Goal: Information Seeking & Learning: Learn about a topic

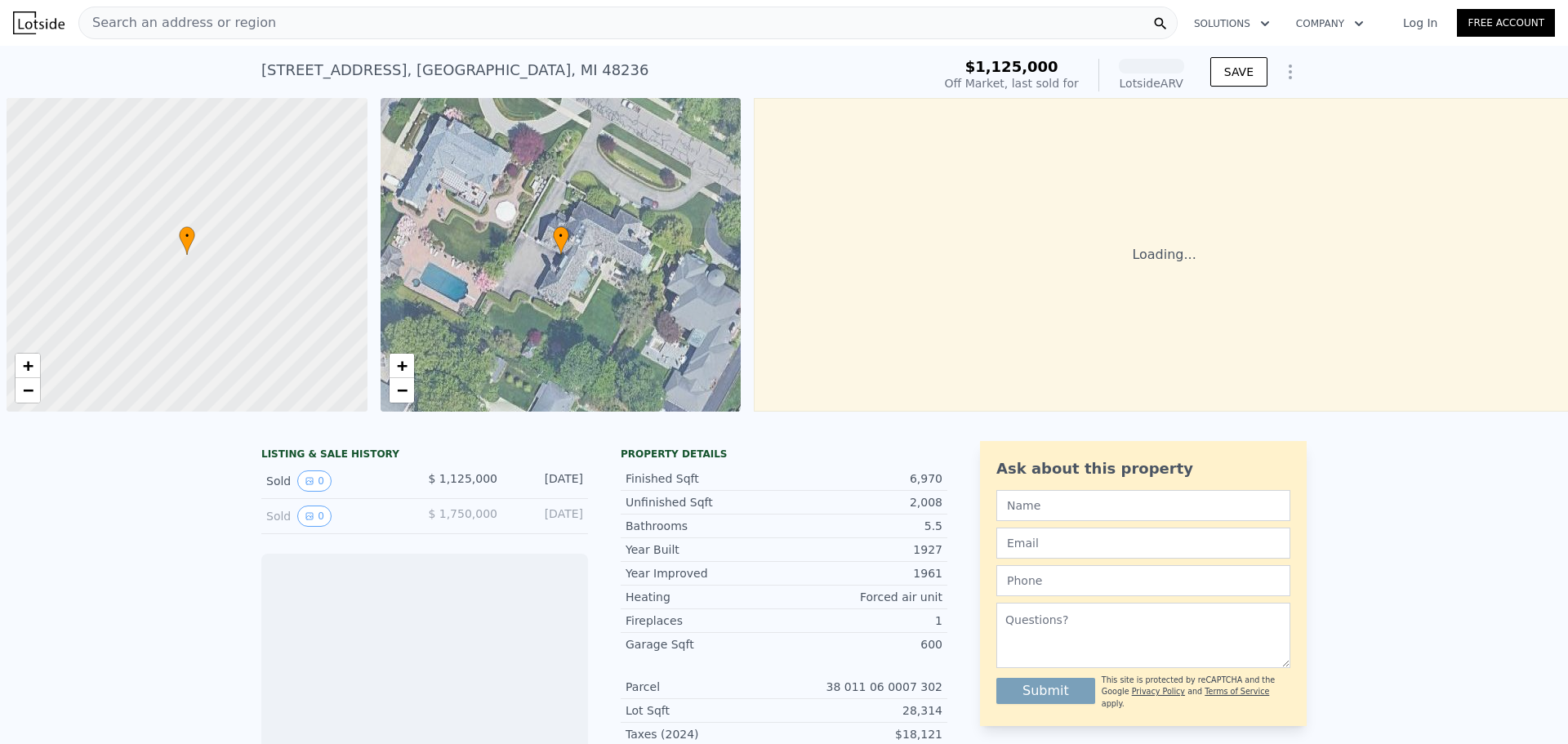
scroll to position [0, 6]
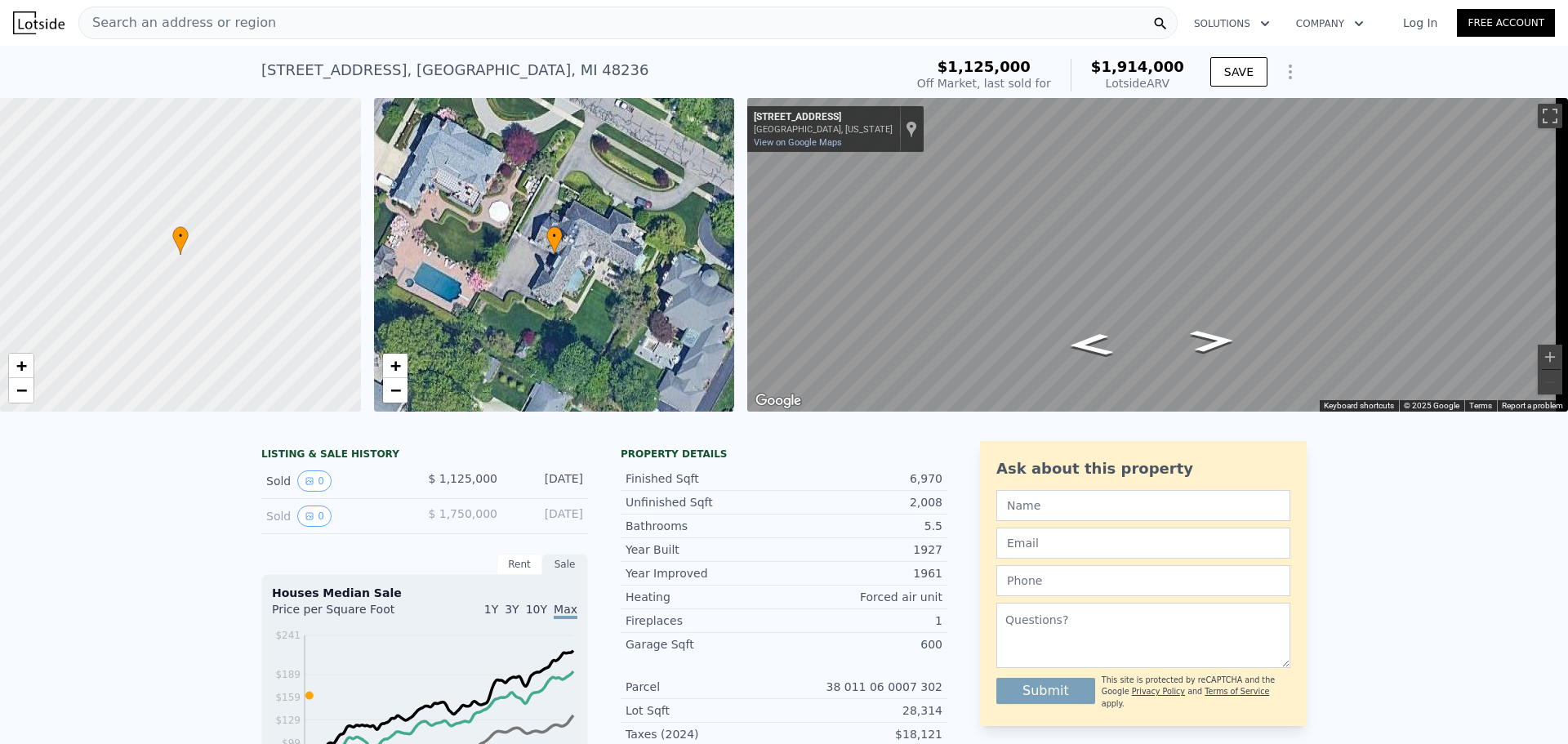
click at [549, 270] on div "• + −" at bounding box center [554, 254] width 361 height 314
click at [417, 133] on div "• + −" at bounding box center [554, 254] width 361 height 314
click at [202, 26] on span "Search an address or region" at bounding box center [177, 23] width 196 height 20
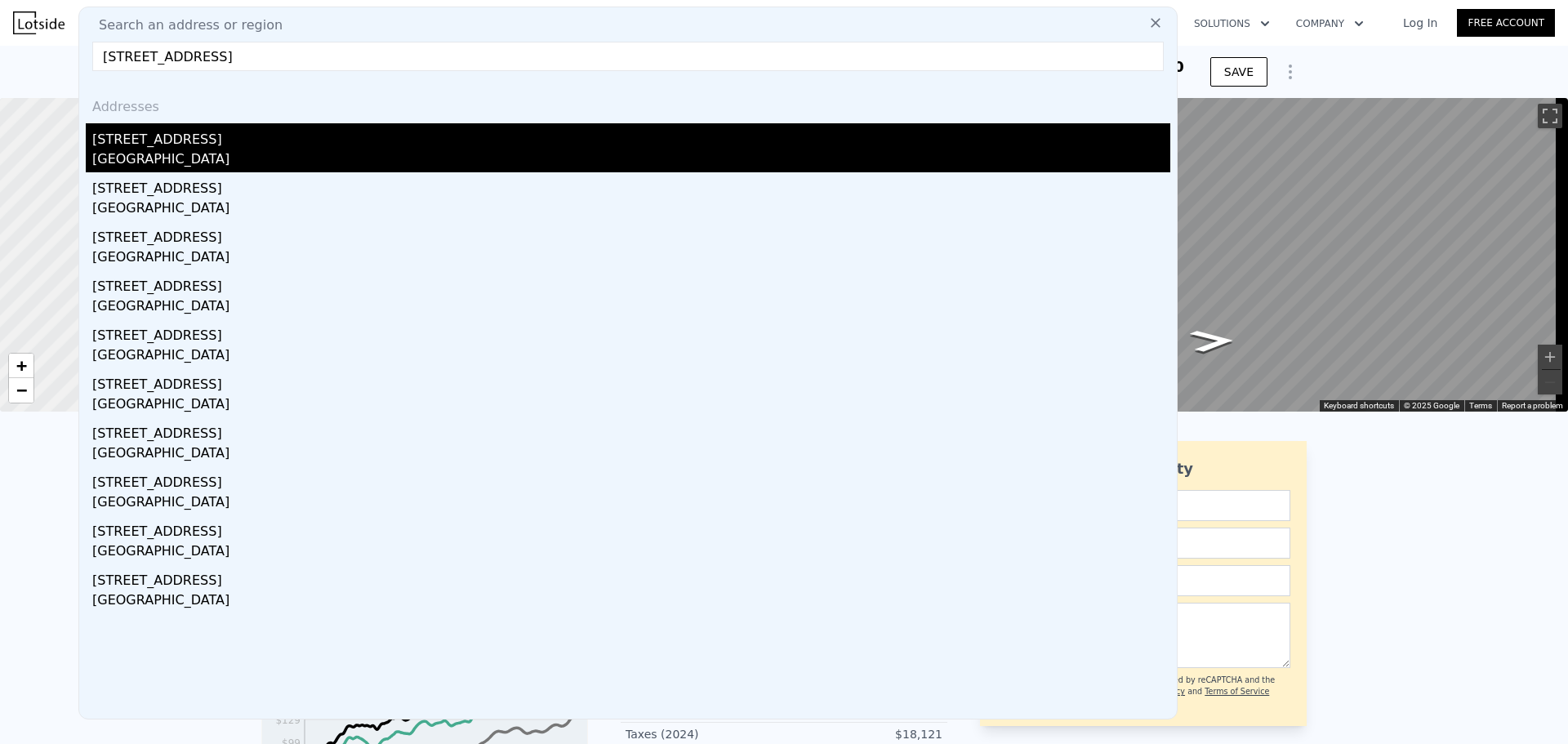
type input "[STREET_ADDRESS]"
click at [160, 154] on div "[GEOGRAPHIC_DATA]" at bounding box center [631, 161] width 1078 height 23
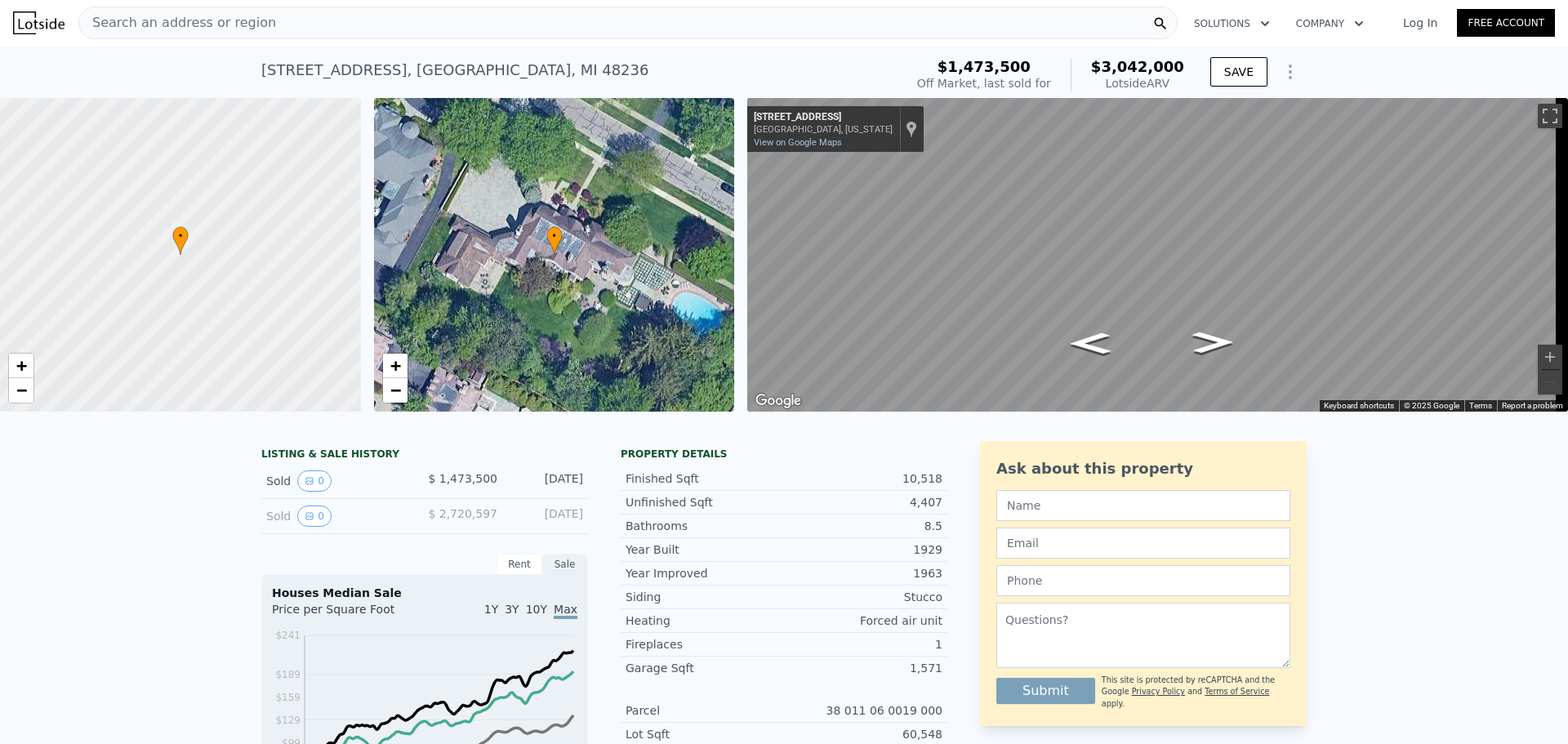
click at [211, 24] on span "Search an address or region" at bounding box center [177, 23] width 196 height 20
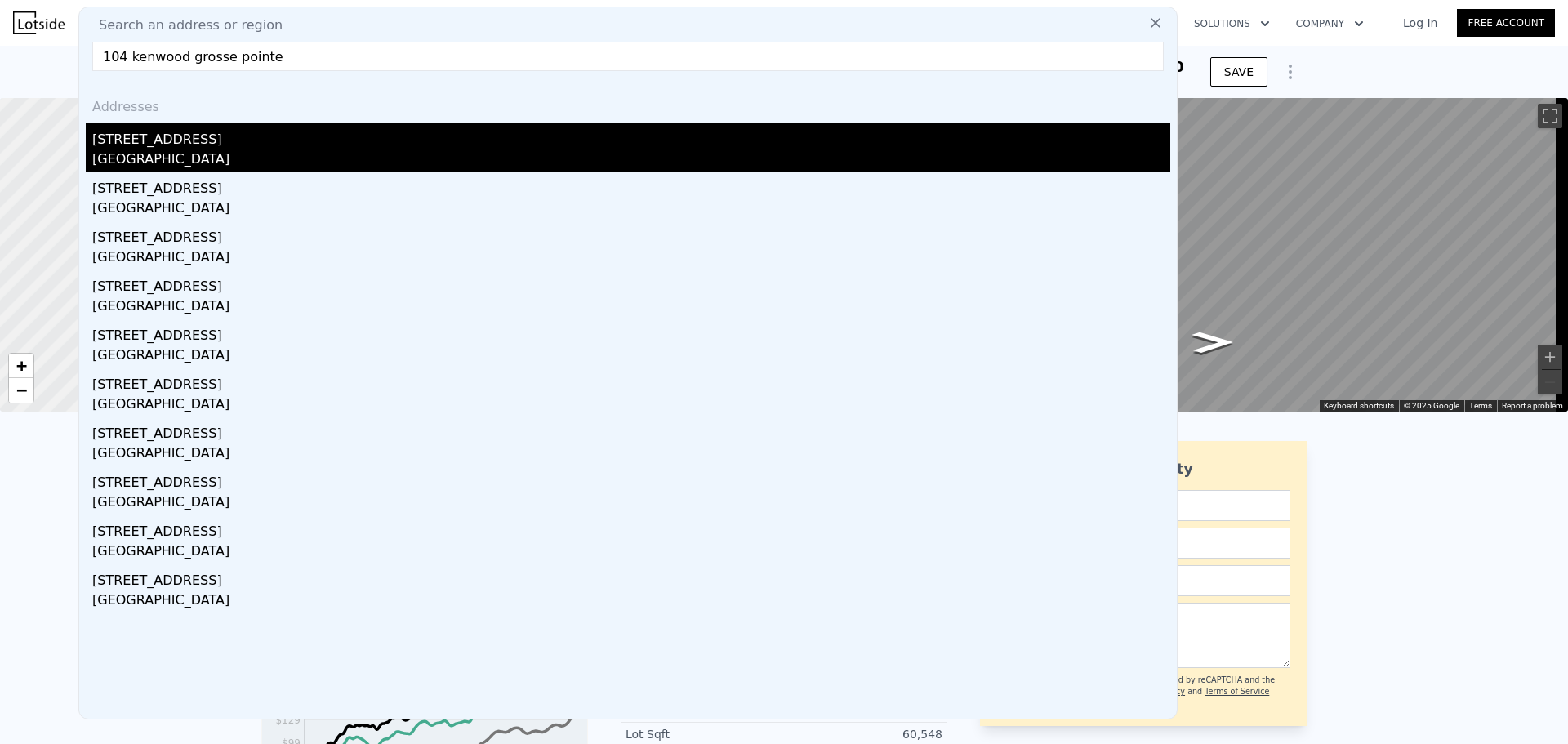
type input "104 kenwood grosse pointe"
click at [155, 163] on div "[GEOGRAPHIC_DATA]" at bounding box center [631, 161] width 1078 height 23
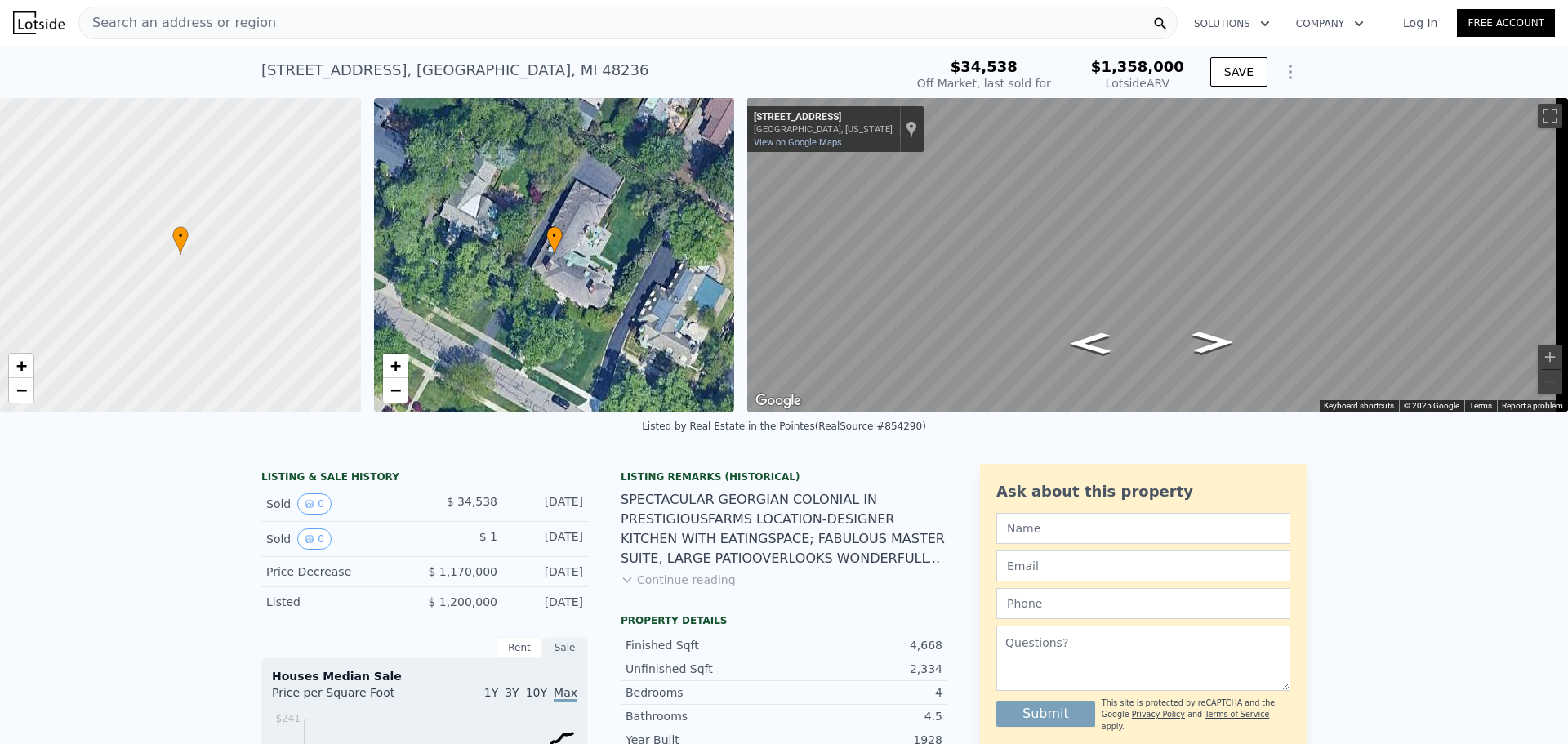
click at [314, 21] on div "Search an address or region" at bounding box center [627, 22] width 1099 height 33
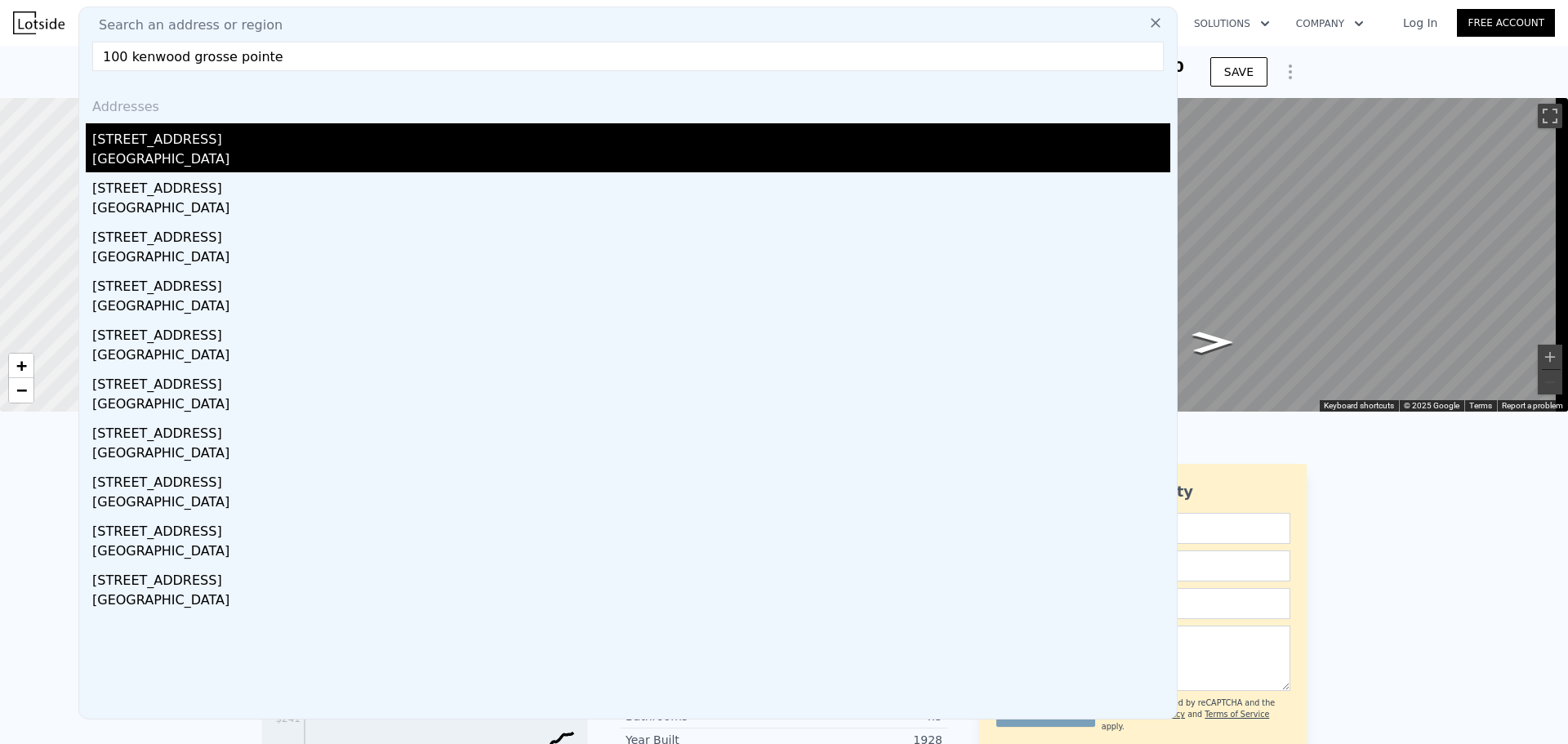
type input "100 kenwood grosse pointe"
click at [216, 154] on div "[GEOGRAPHIC_DATA]" at bounding box center [631, 161] width 1078 height 23
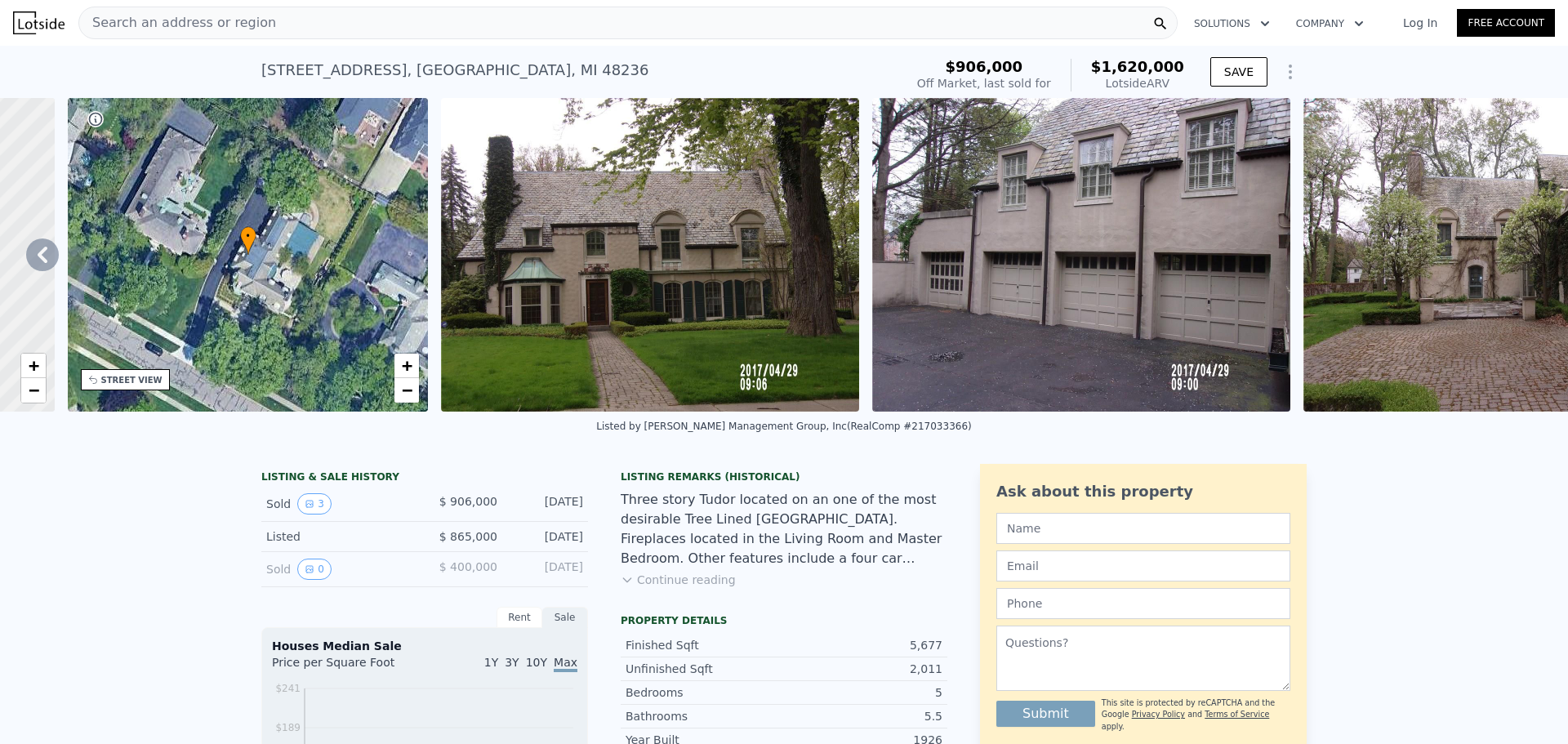
scroll to position [0, 380]
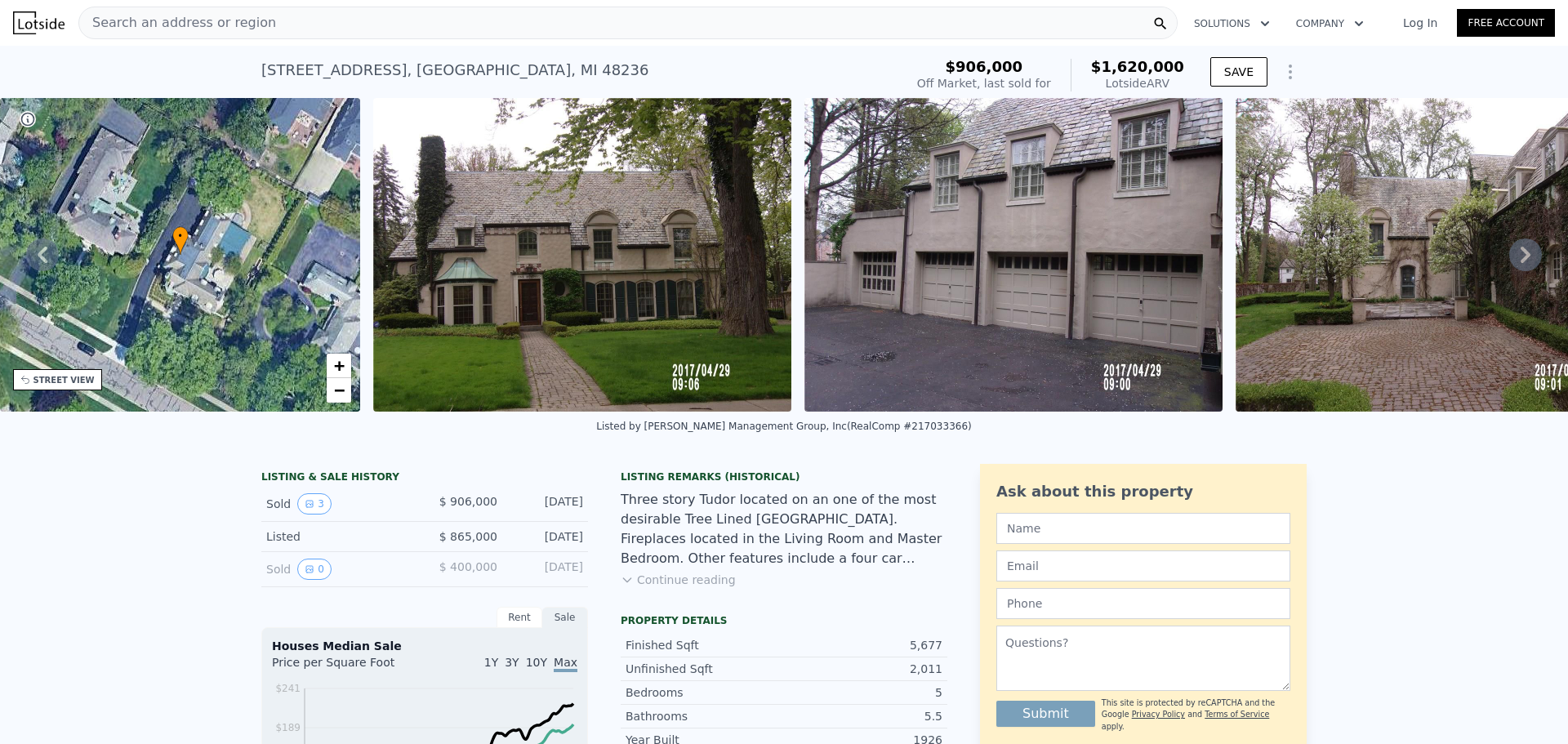
click at [1508, 260] on icon at bounding box center [1524, 254] width 33 height 33
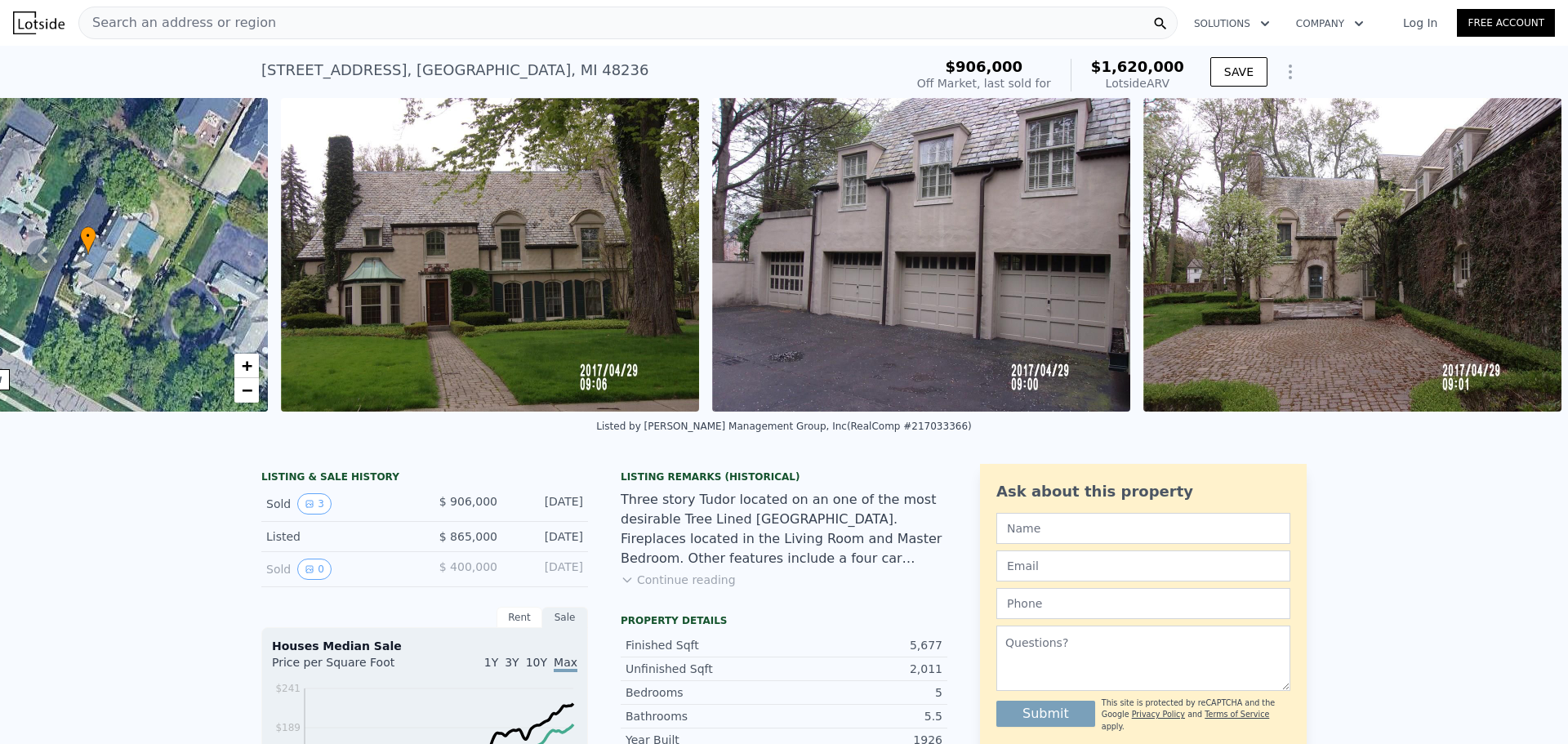
click at [178, 23] on span "Search an address or region" at bounding box center [177, 23] width 196 height 20
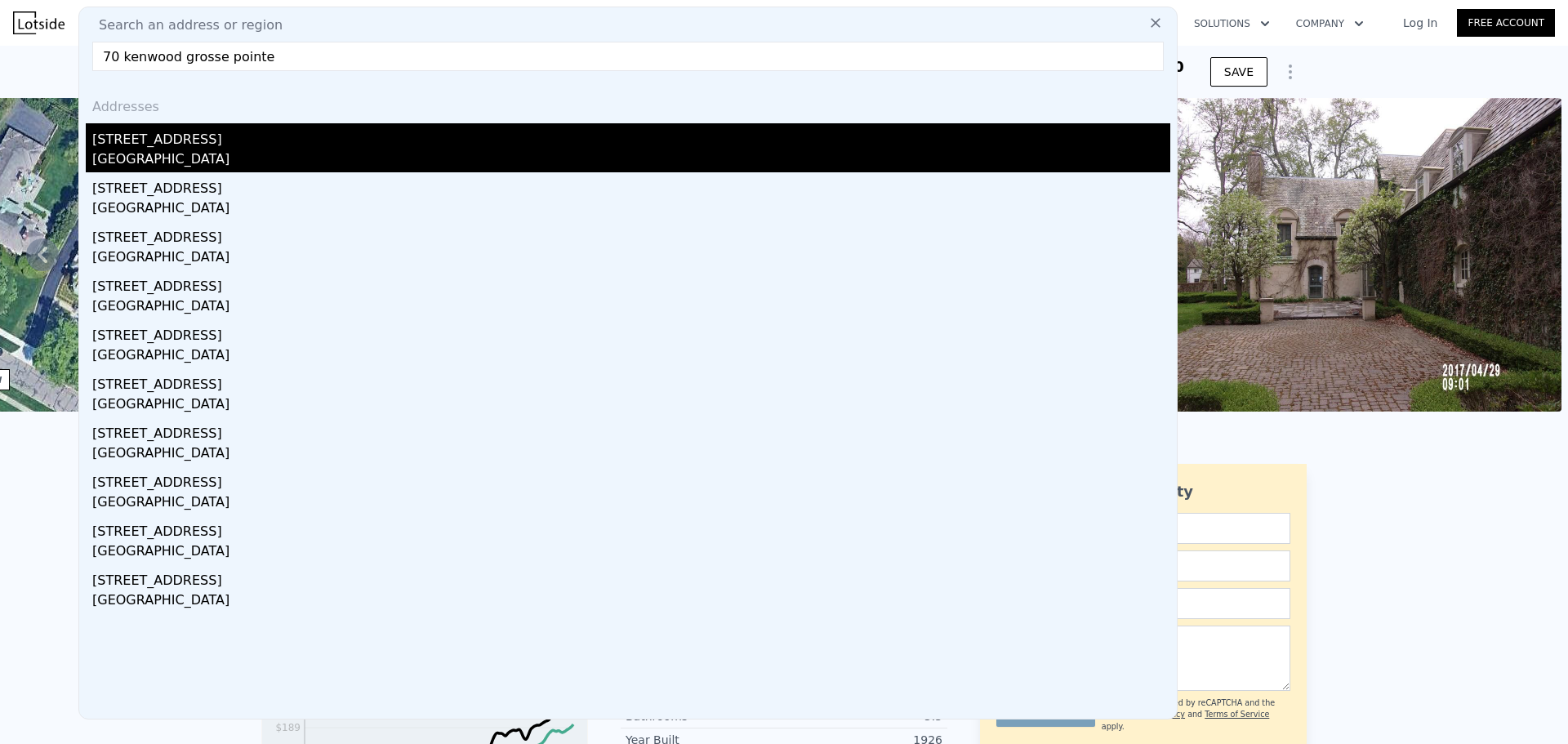
type input "70 kenwood grosse pointe"
click at [171, 137] on div "[STREET_ADDRESS]" at bounding box center [631, 136] width 1078 height 26
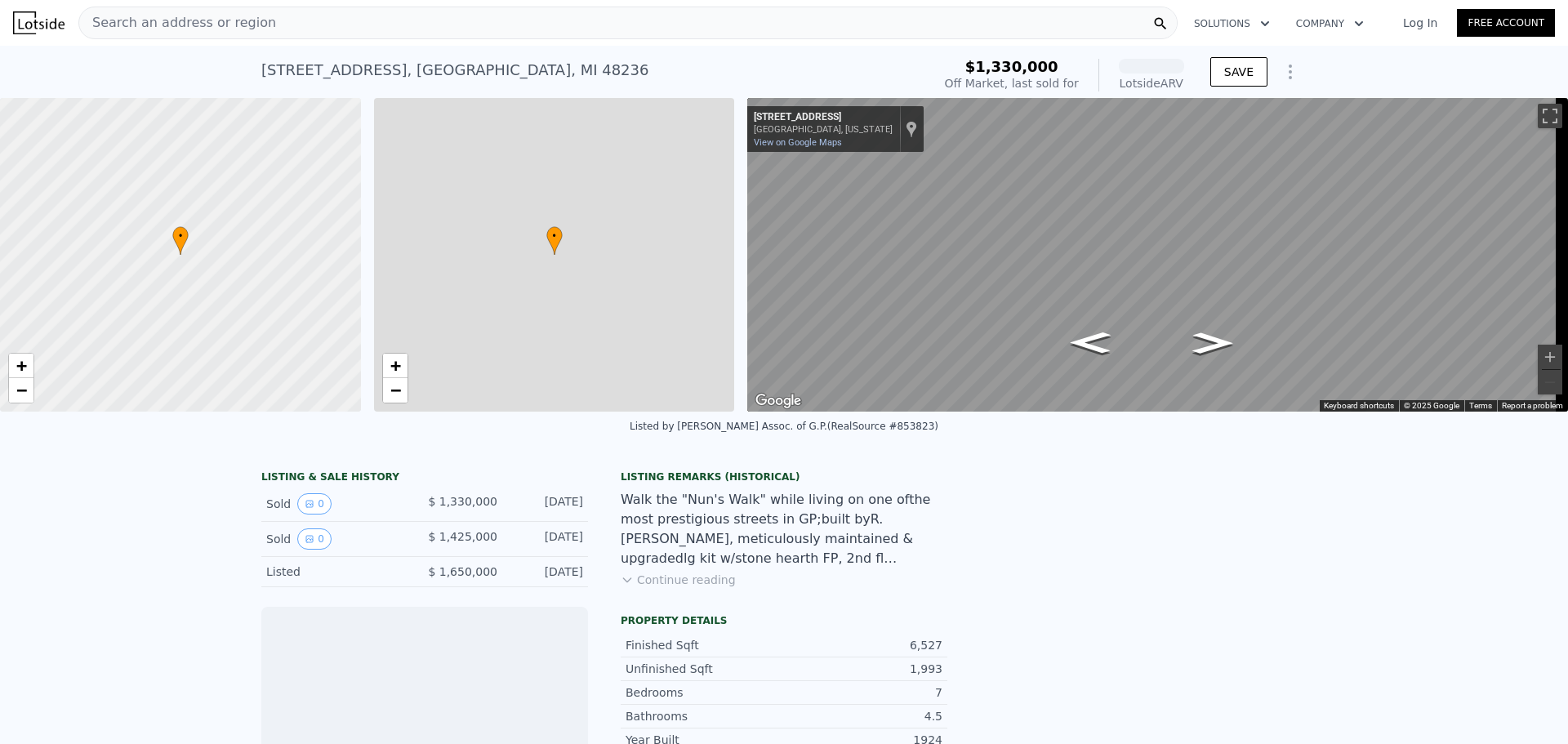
scroll to position [0, 6]
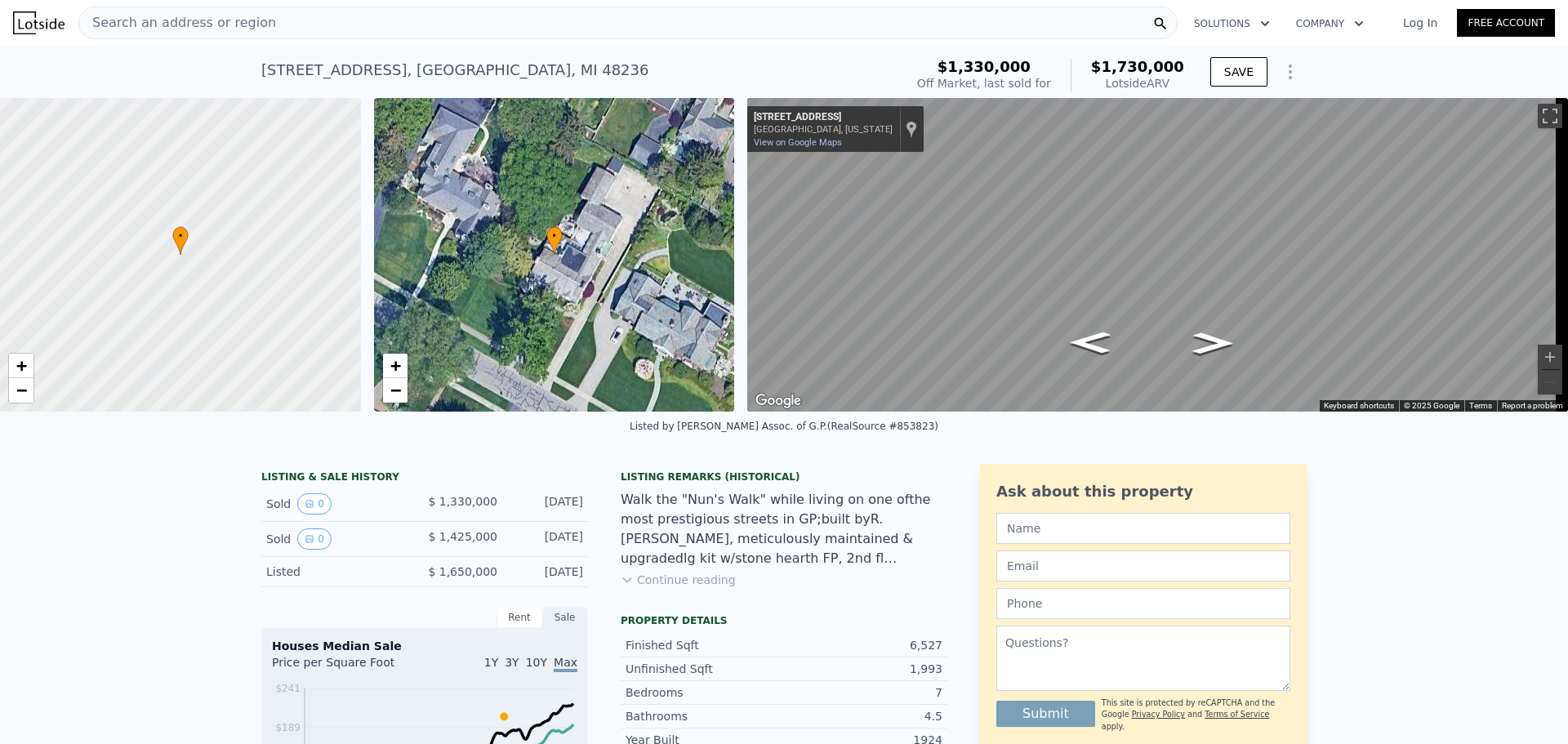
click at [183, 14] on span "Search an address or region" at bounding box center [177, 23] width 196 height 20
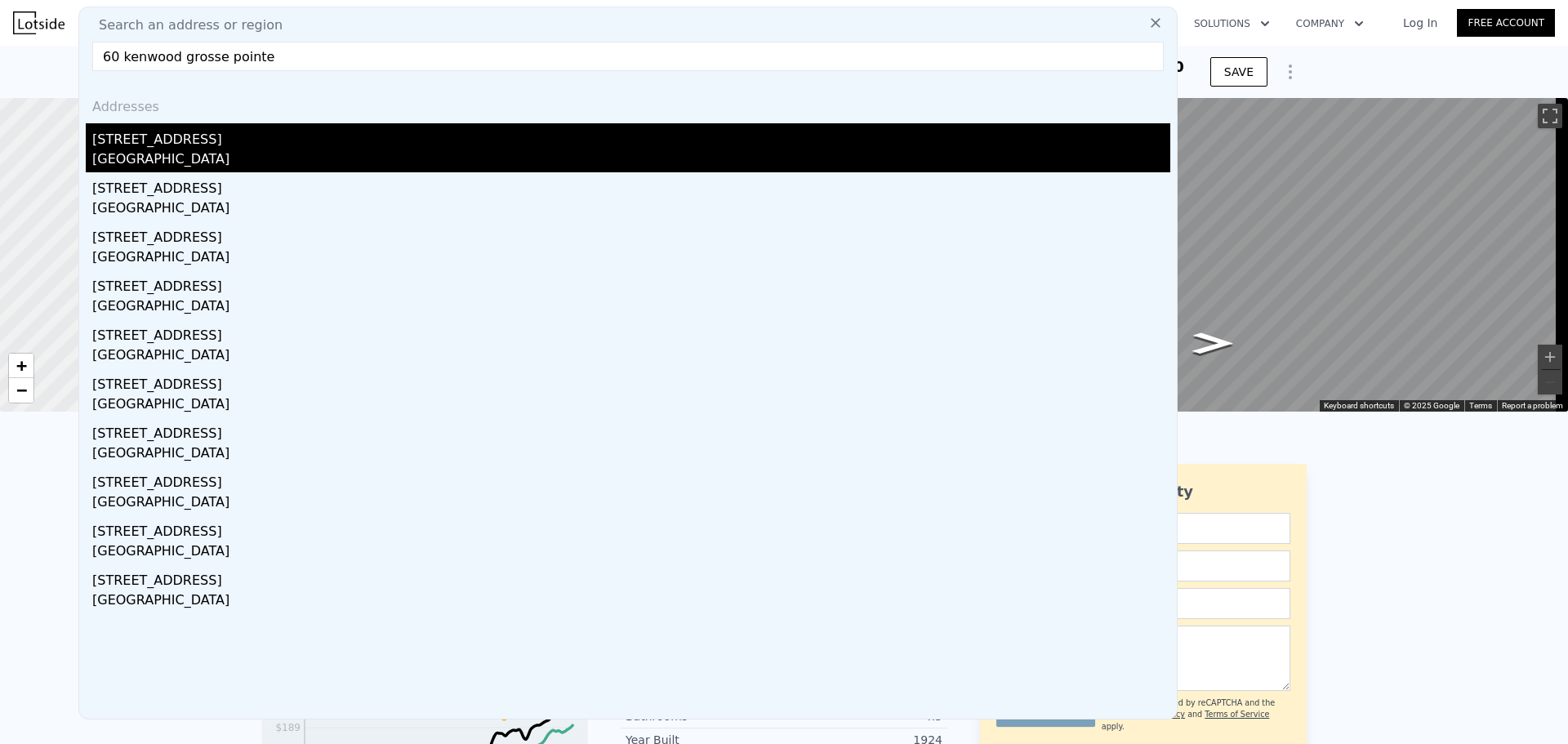
type input "60 kenwood grosse pointe"
click at [197, 149] on div "[GEOGRAPHIC_DATA]" at bounding box center [631, 161] width 1078 height 23
